Goal: Task Accomplishment & Management: Complete application form

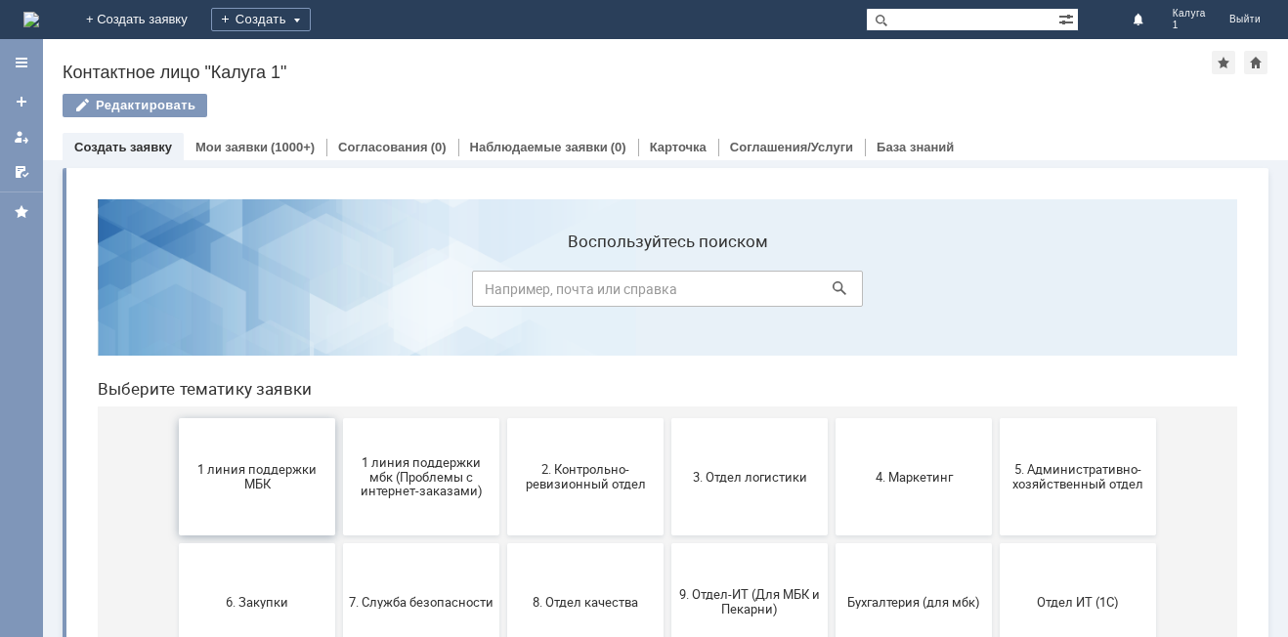
click at [298, 473] on span "1 линия поддержки МБК" at bounding box center [257, 476] width 145 height 29
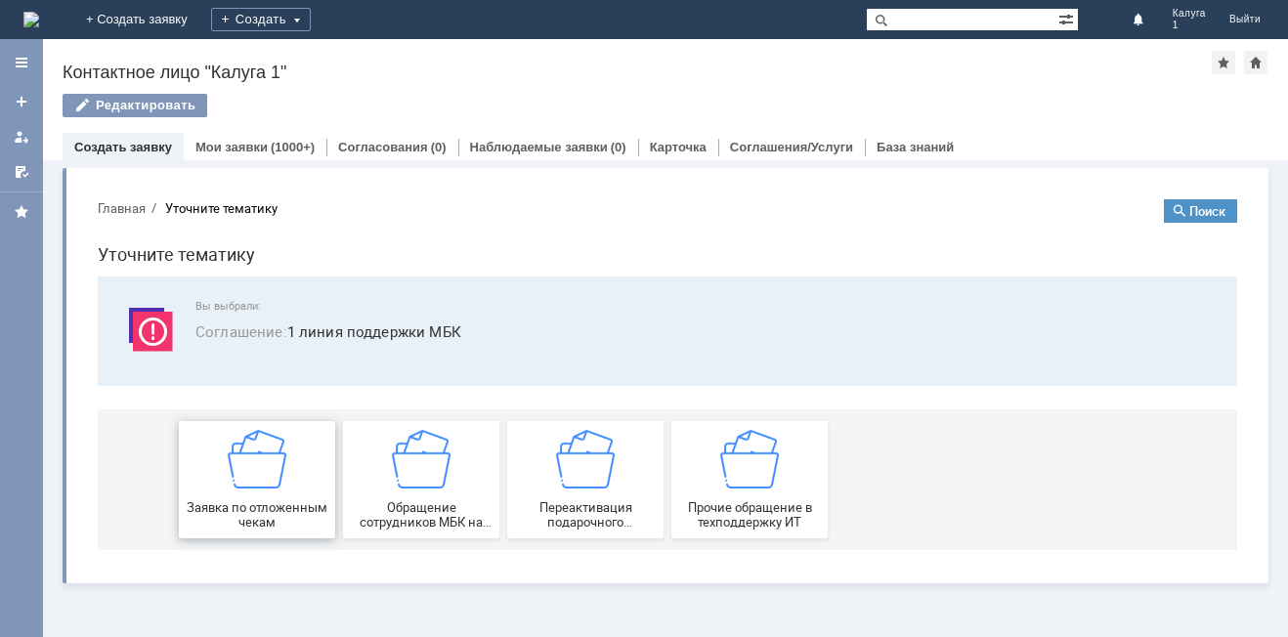
click at [312, 472] on div "Заявка по отложенным чекам" at bounding box center [257, 480] width 145 height 100
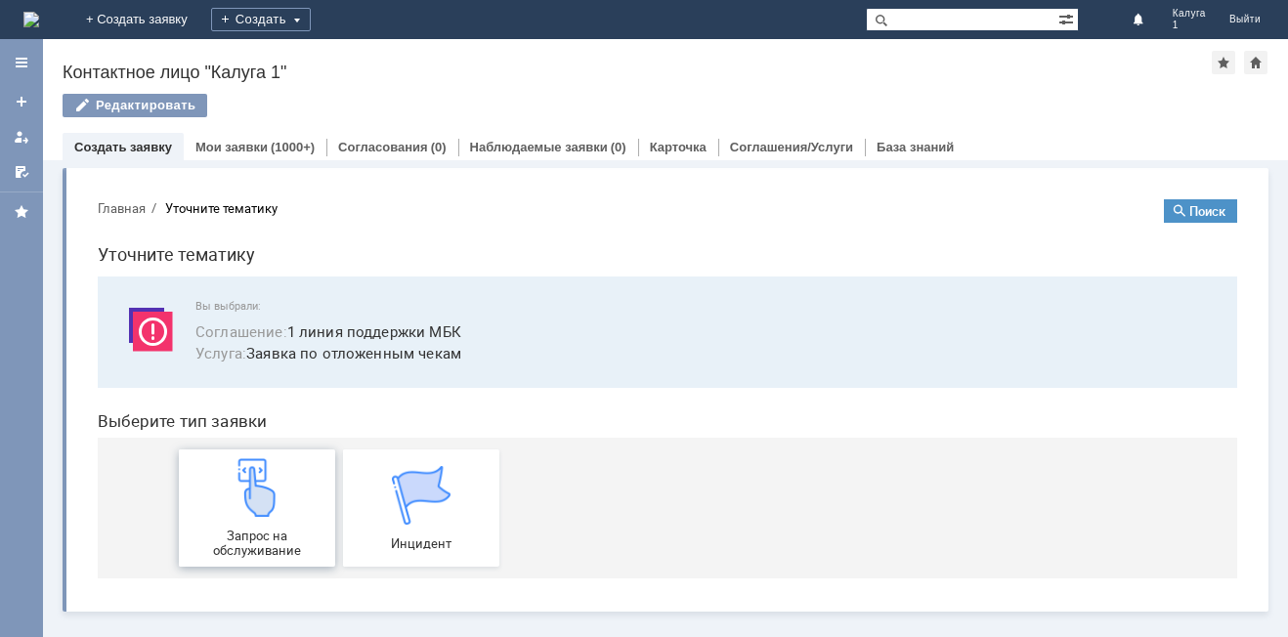
click at [307, 505] on div "Запрос на обслуживание" at bounding box center [257, 508] width 145 height 100
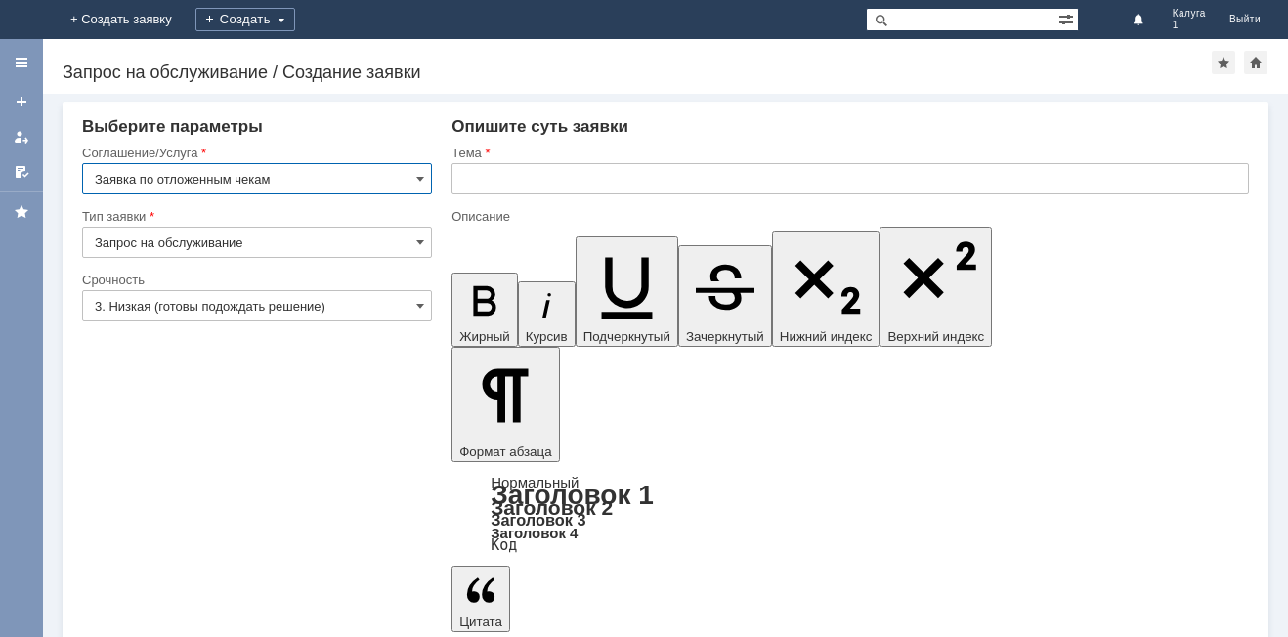
click at [426, 304] on input "3. Низкая (готовы подождать решение)" at bounding box center [257, 305] width 350 height 31
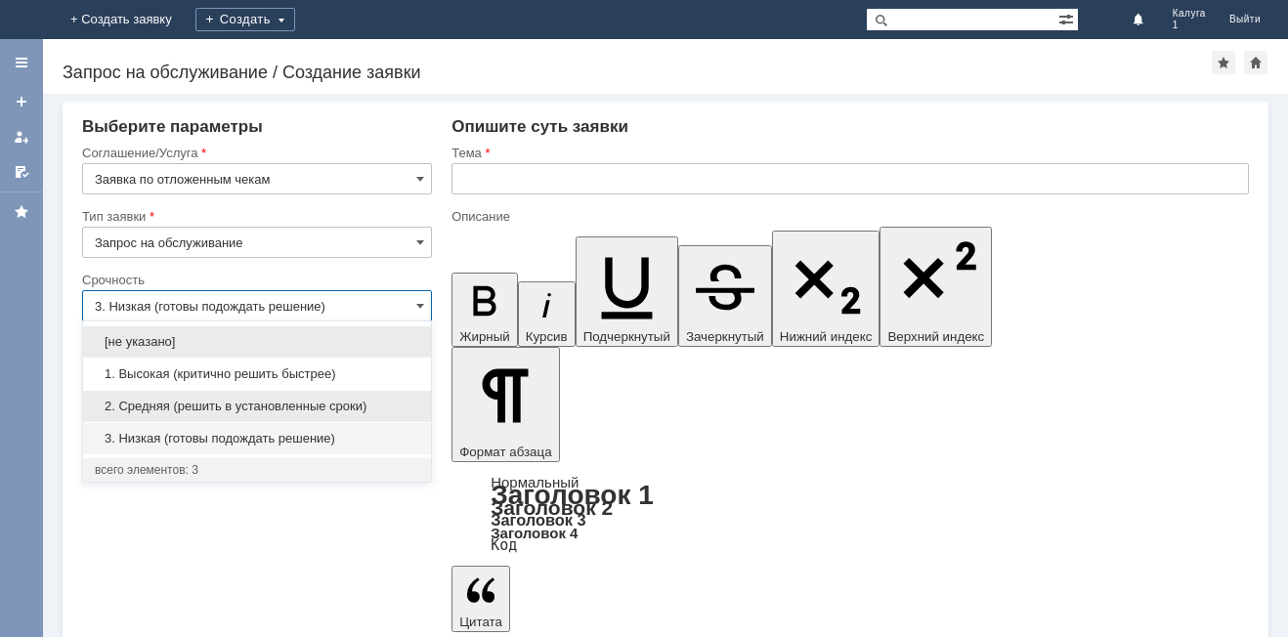
drag, startPoint x: 313, startPoint y: 400, endPoint x: 412, endPoint y: 335, distance: 118.7
click at [314, 400] on span "2. Средняя (решить в установленные сроки)" at bounding box center [257, 407] width 325 height 16
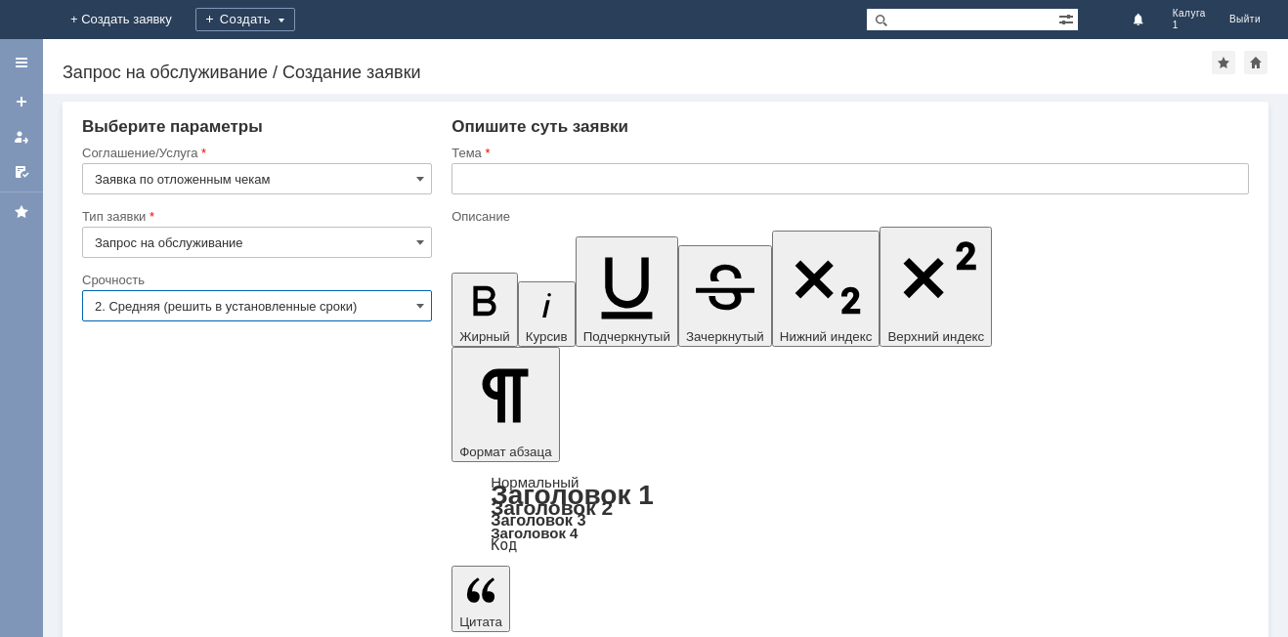
type input "2. Средняя (решить в установленные сроки)"
click at [624, 190] on input "text" at bounding box center [851, 178] width 798 height 31
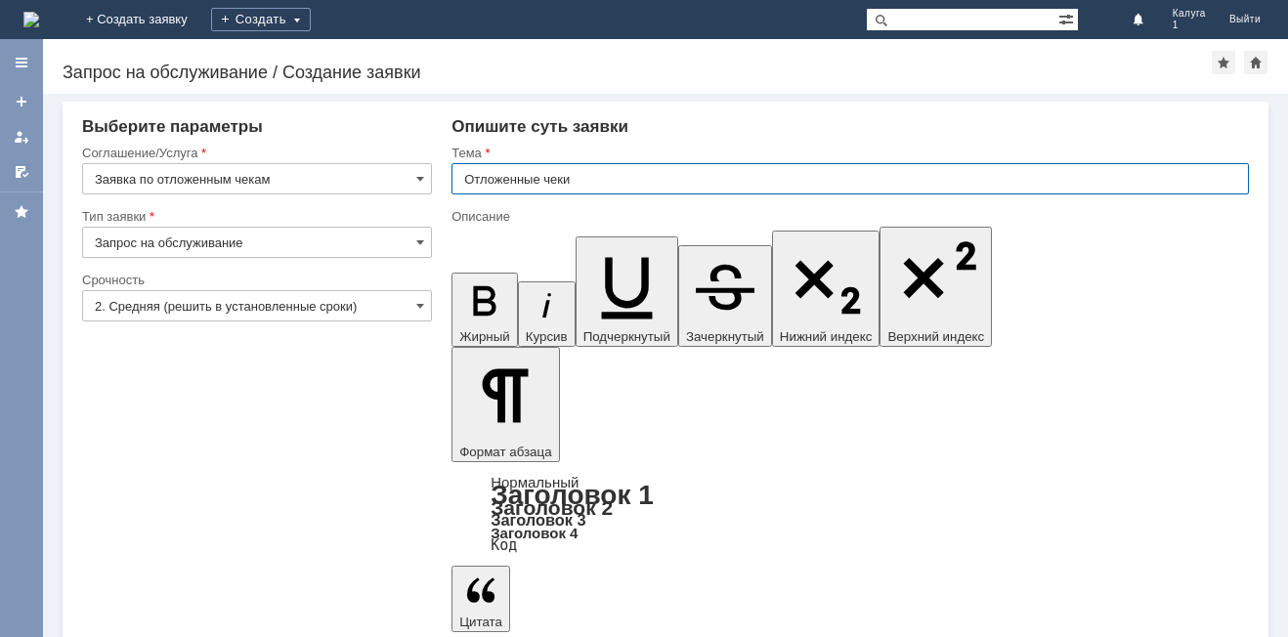
type input "Отложенные чеки"
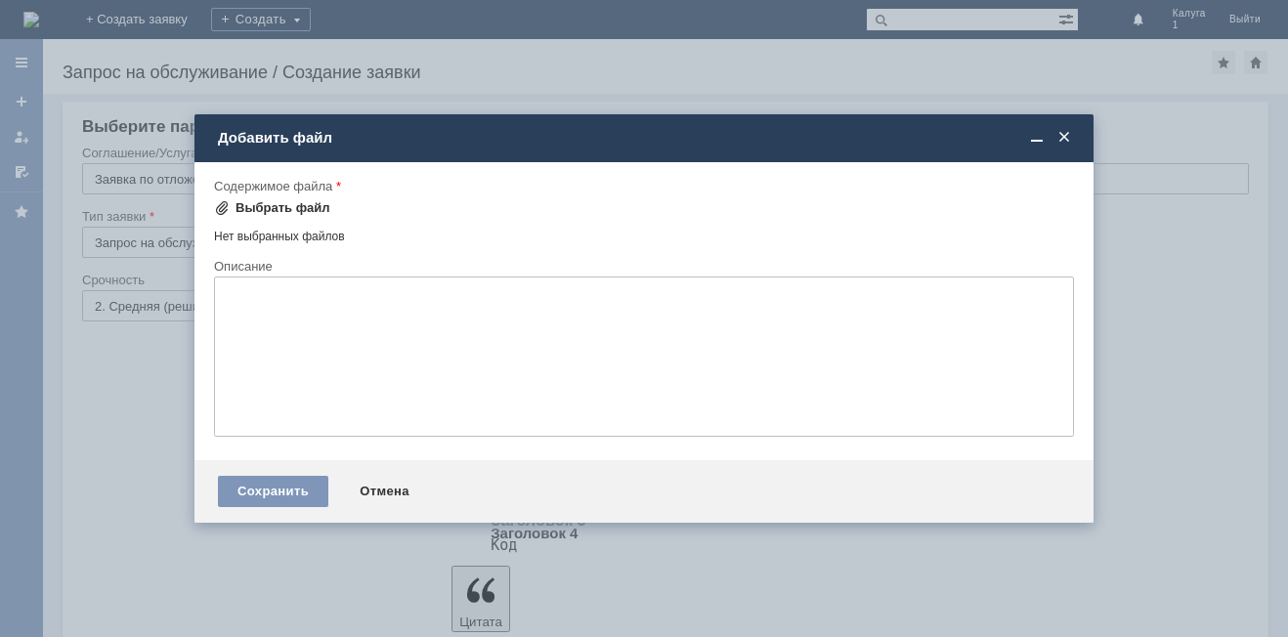
click at [285, 208] on div "Выбрать файл" at bounding box center [283, 208] width 95 height 16
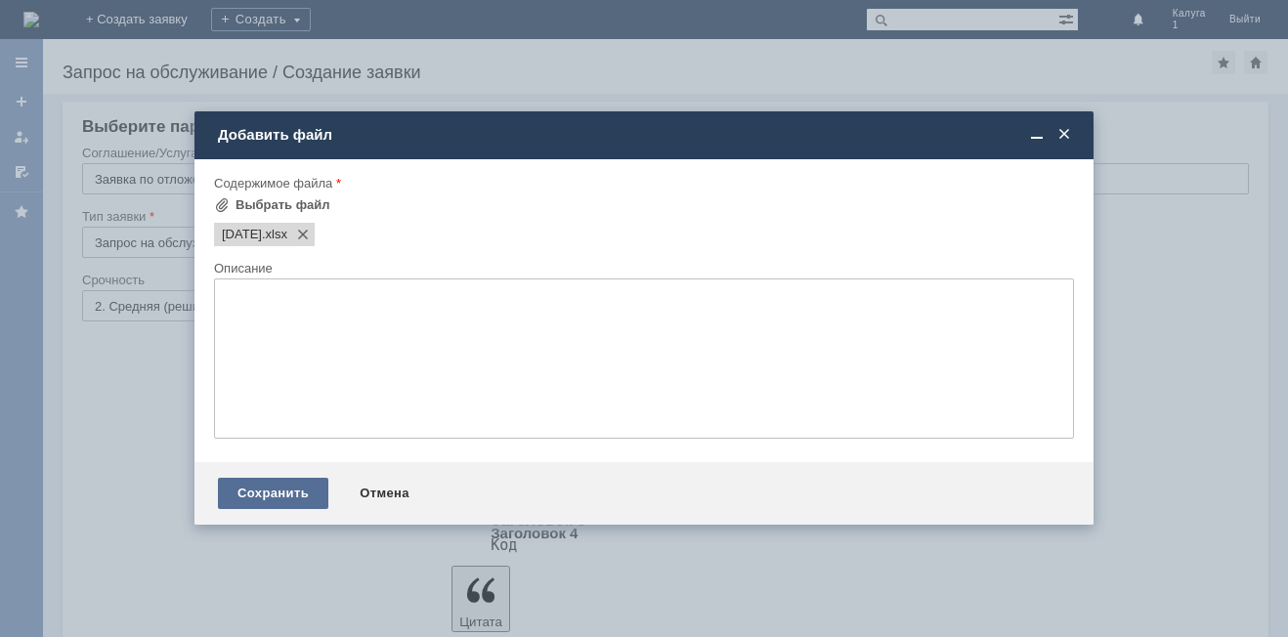
click at [290, 484] on div "Сохранить" at bounding box center [273, 493] width 110 height 31
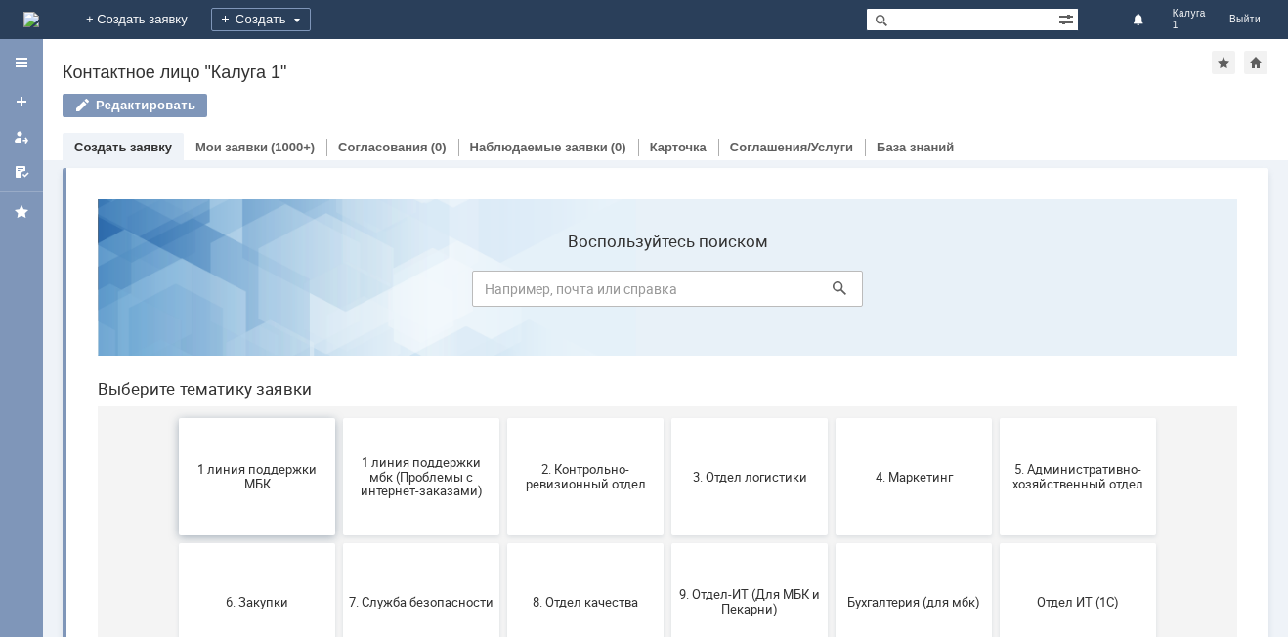
click at [281, 498] on button "1 линия поддержки МБК" at bounding box center [257, 476] width 156 height 117
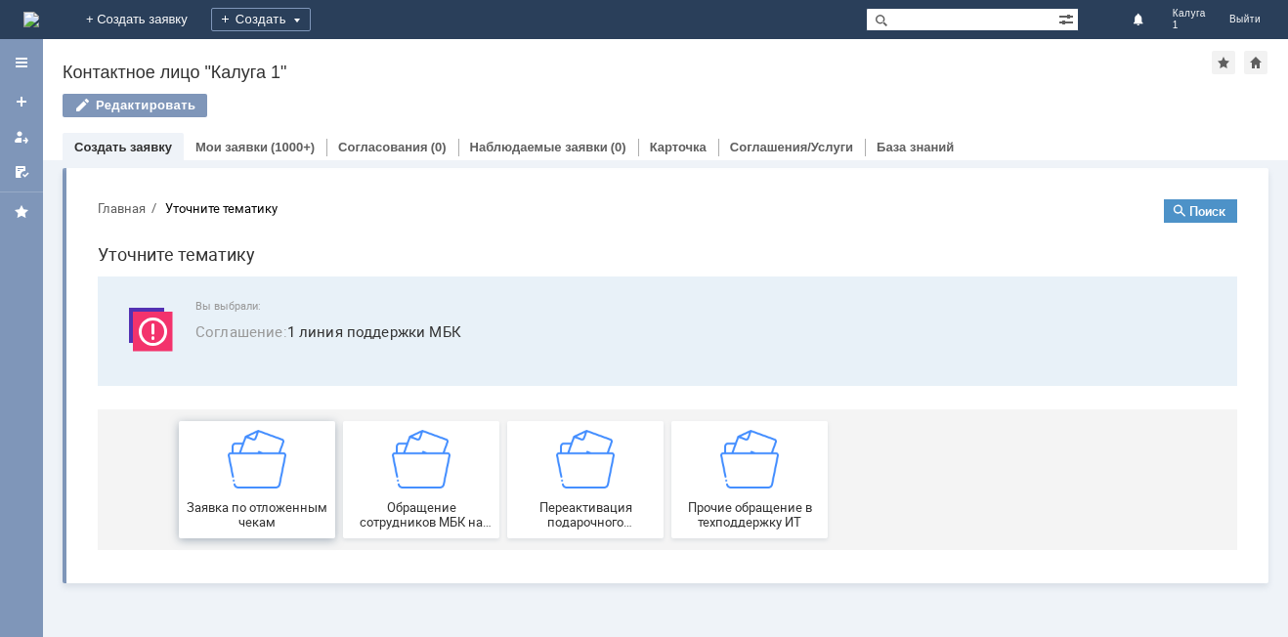
click at [328, 459] on div "Заявка по отложенным чекам" at bounding box center [257, 480] width 145 height 100
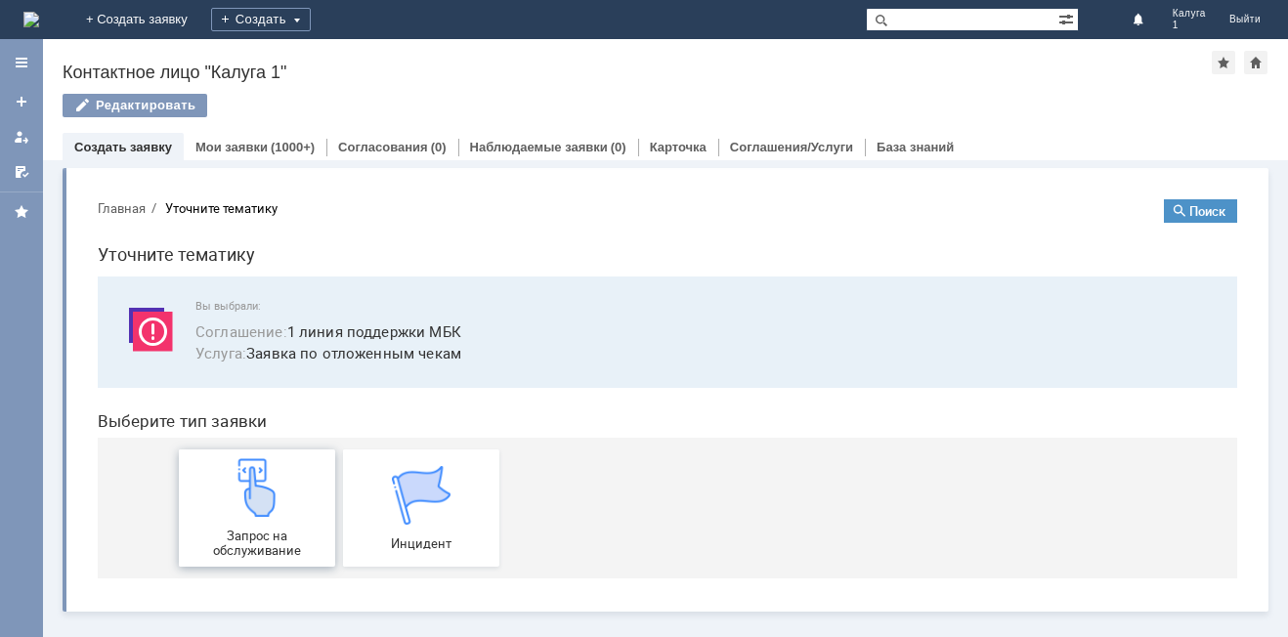
click at [312, 516] on div "Запрос на обслуживание" at bounding box center [257, 508] width 145 height 100
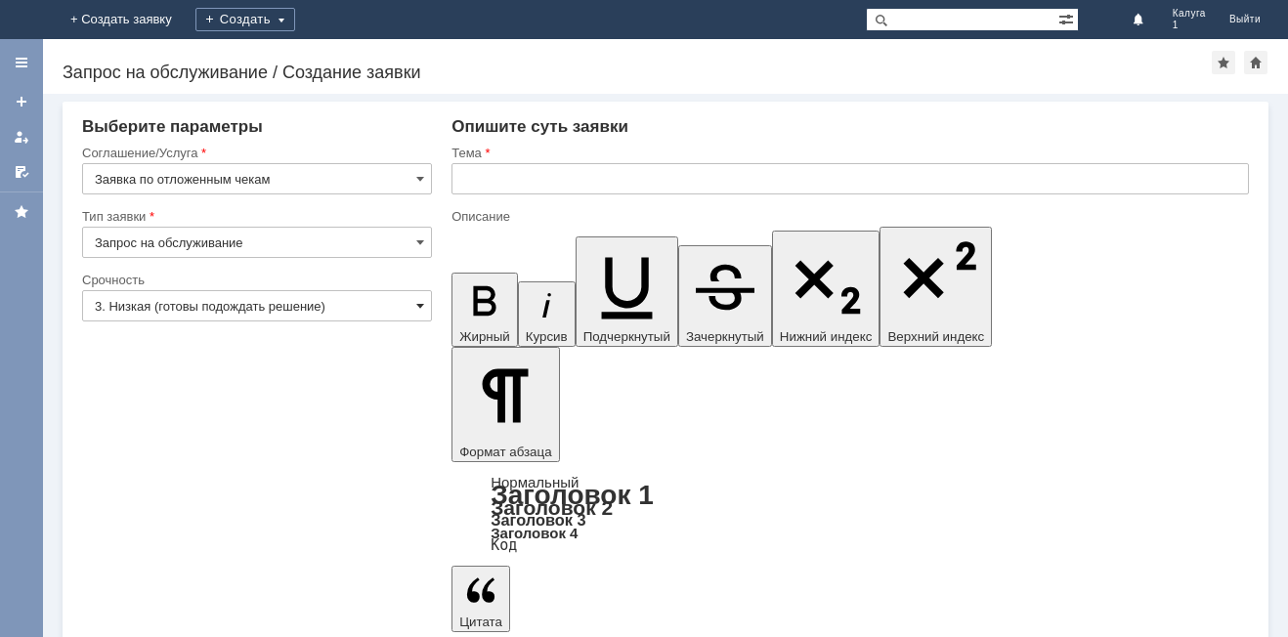
click at [419, 310] on span at bounding box center [420, 306] width 8 height 16
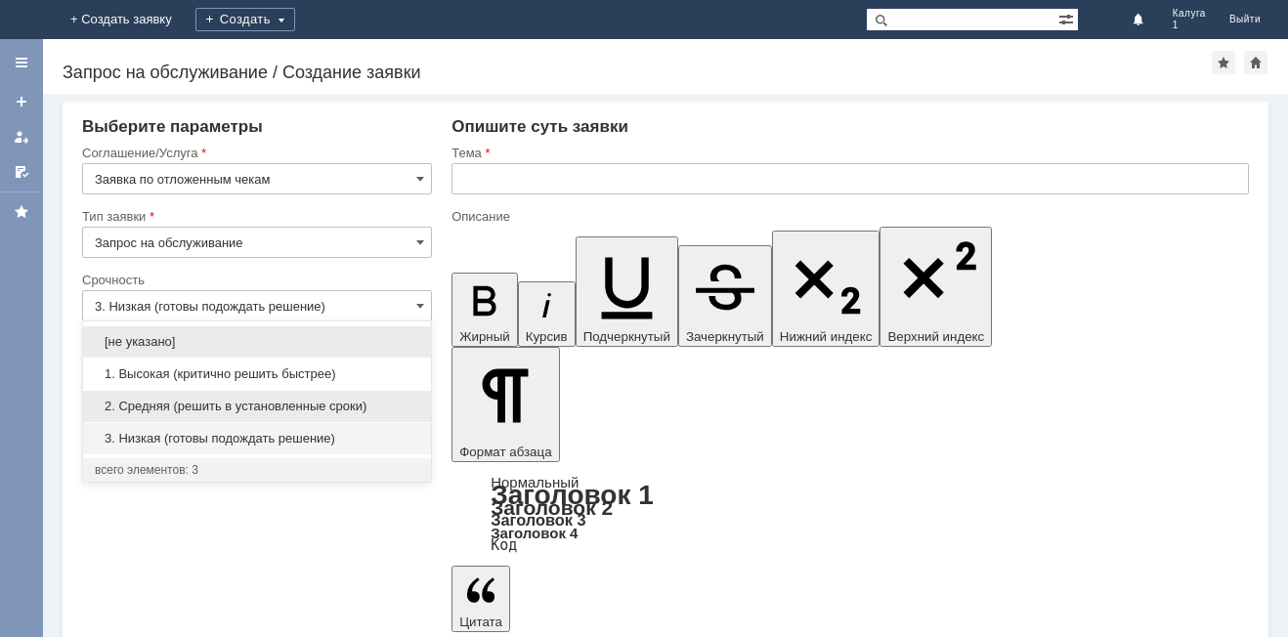
click at [234, 403] on span "2. Средняя (решить в установленные сроки)" at bounding box center [257, 407] width 325 height 16
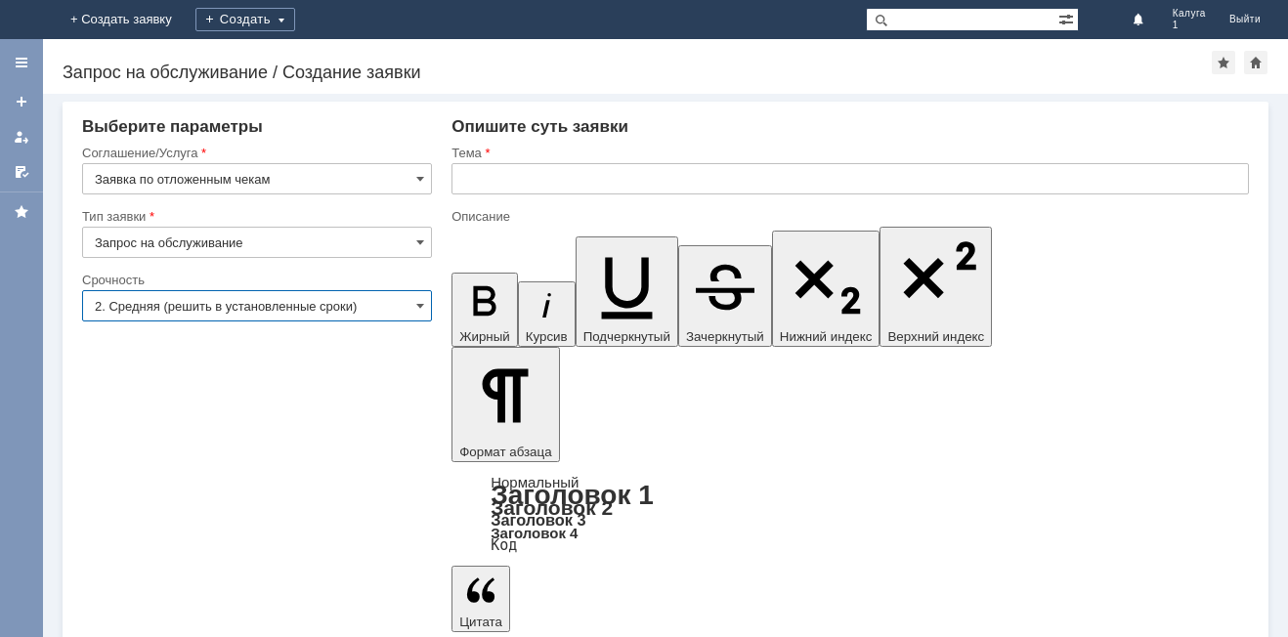
type input "2. Средняя (решить в установленные сроки)"
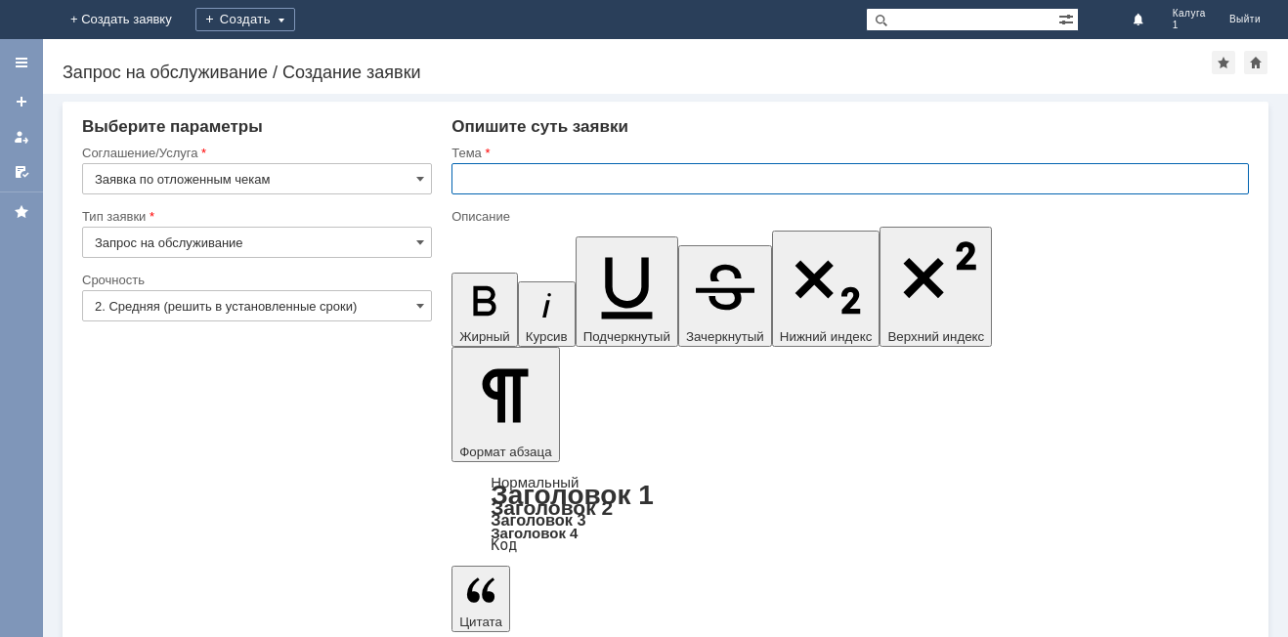
click at [625, 184] on input "text" at bounding box center [851, 178] width 798 height 31
click at [514, 183] on input "Отложекнные чеки" at bounding box center [851, 178] width 798 height 31
type input "Отложенные чеки"
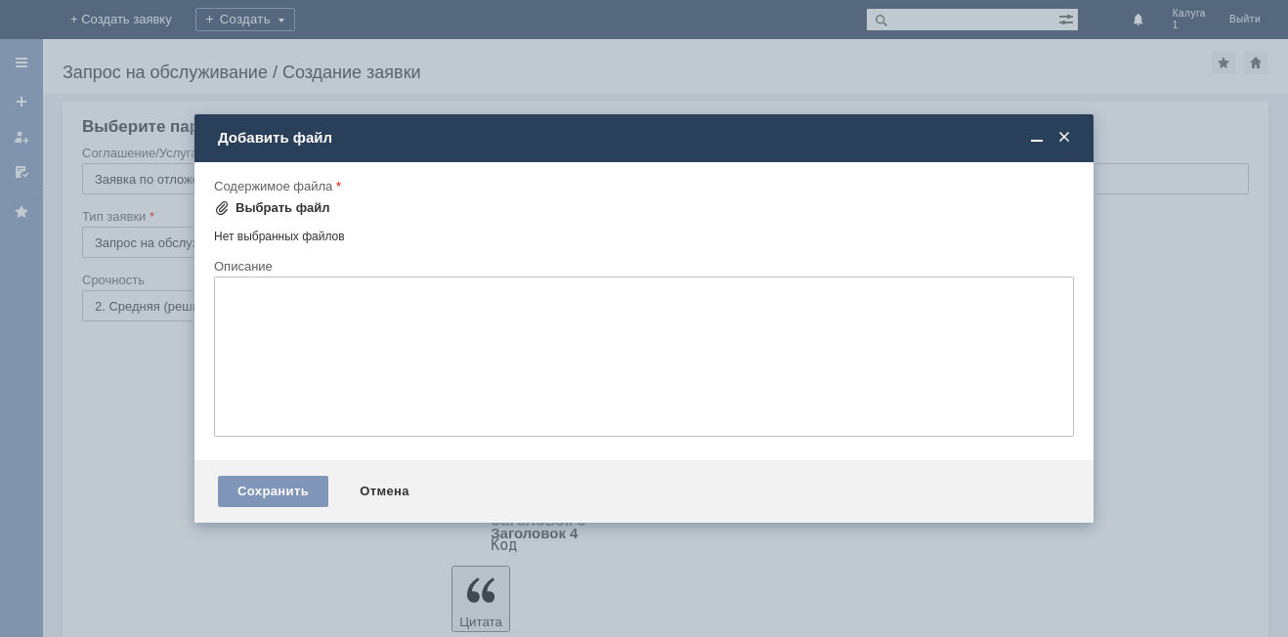
click at [299, 211] on div "Выбрать файл" at bounding box center [283, 208] width 95 height 16
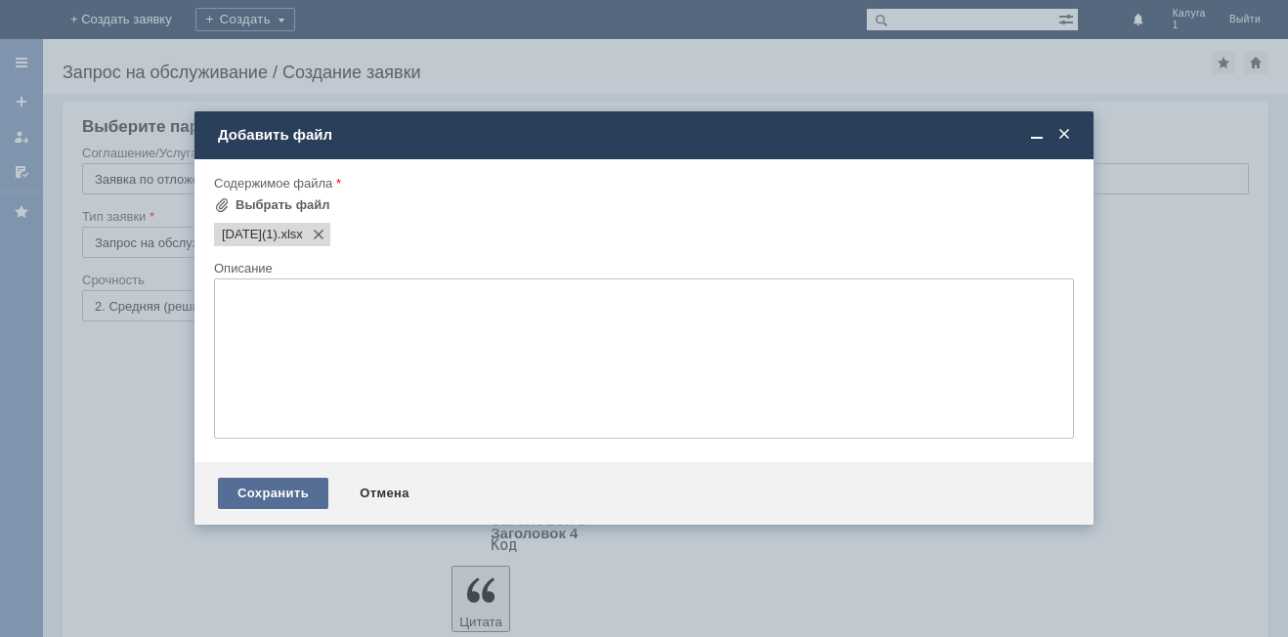
click at [281, 494] on div "Сохранить" at bounding box center [273, 493] width 110 height 31
